Goal: Consume media (video, audio)

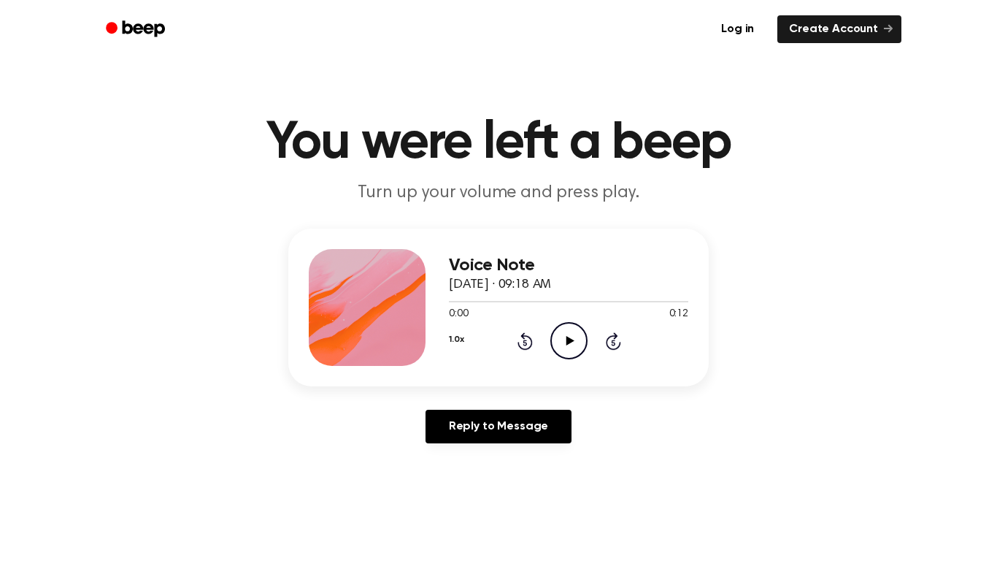
click at [567, 346] on icon "Play Audio" at bounding box center [568, 340] width 37 height 37
click at [567, 345] on icon at bounding box center [569, 340] width 7 height 9
click at [567, 345] on icon at bounding box center [570, 340] width 8 height 9
click at [532, 339] on div "1.0x Rewind 5 seconds Pause Audio Skip 5 seconds" at bounding box center [568, 340] width 239 height 37
click at [526, 346] on icon "Rewind 5 seconds" at bounding box center [525, 340] width 16 height 19
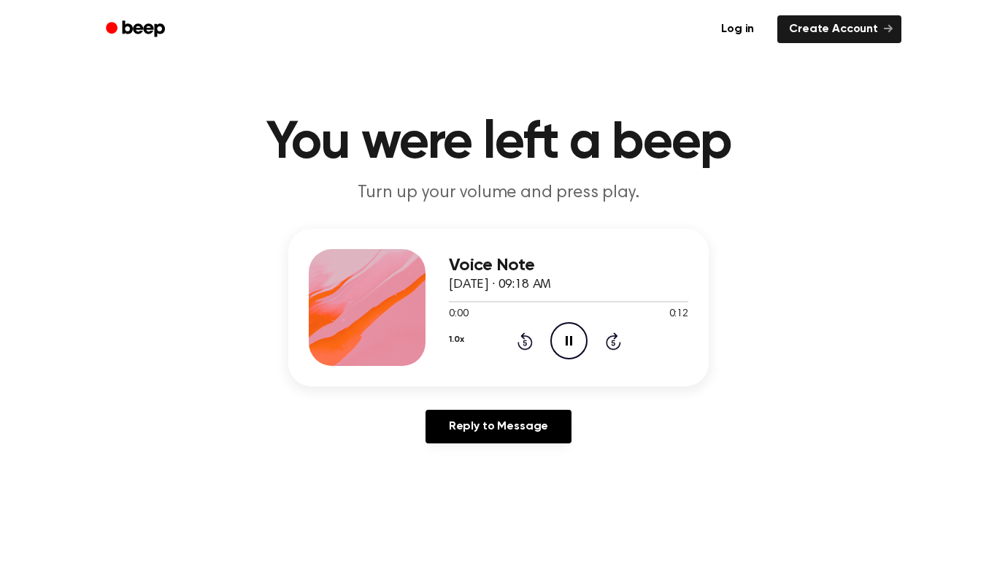
click at [553, 346] on icon "Pause Audio" at bounding box center [568, 340] width 37 height 37
click at [552, 346] on circle at bounding box center [569, 341] width 36 height 36
click at [590, 406] on div "Voice Note October 10, 2023 · 09:18 AM 0:00 0:12 Your browser does not support …" at bounding box center [499, 342] width 962 height 226
click at [574, 348] on icon "Pause Audio" at bounding box center [568, 340] width 37 height 37
click at [574, 348] on icon "Play Audio" at bounding box center [568, 340] width 37 height 37
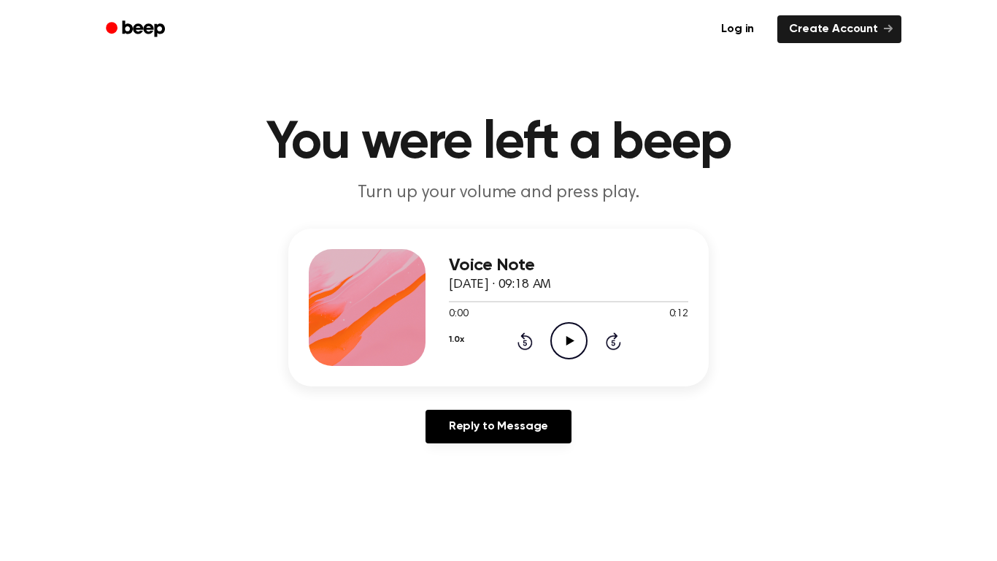
click at [575, 323] on circle at bounding box center [569, 341] width 36 height 36
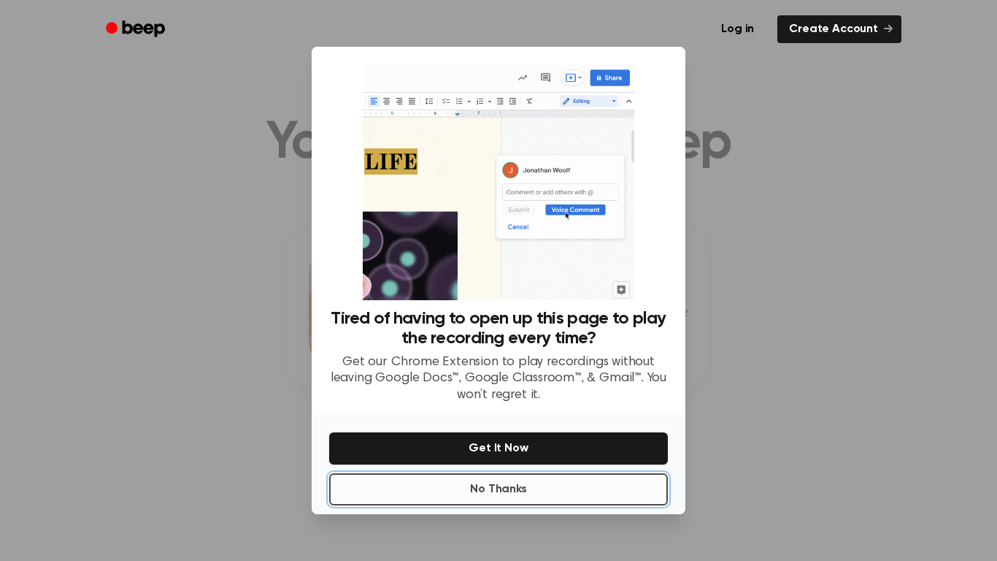
click at [525, 488] on button "No Thanks" at bounding box center [498, 489] width 339 height 32
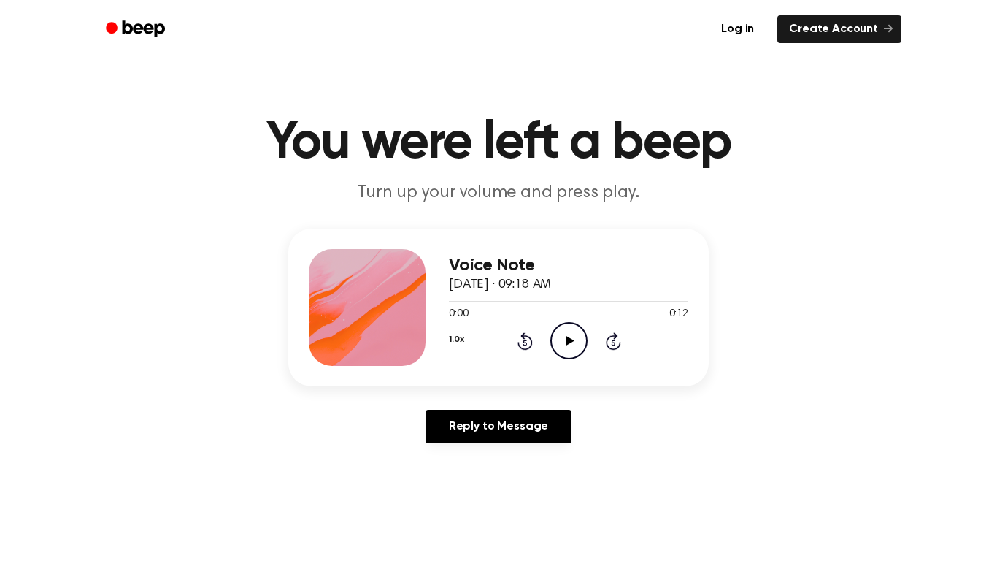
click at [575, 343] on icon "Play Audio" at bounding box center [568, 340] width 37 height 37
